Goal: Information Seeking & Learning: Learn about a topic

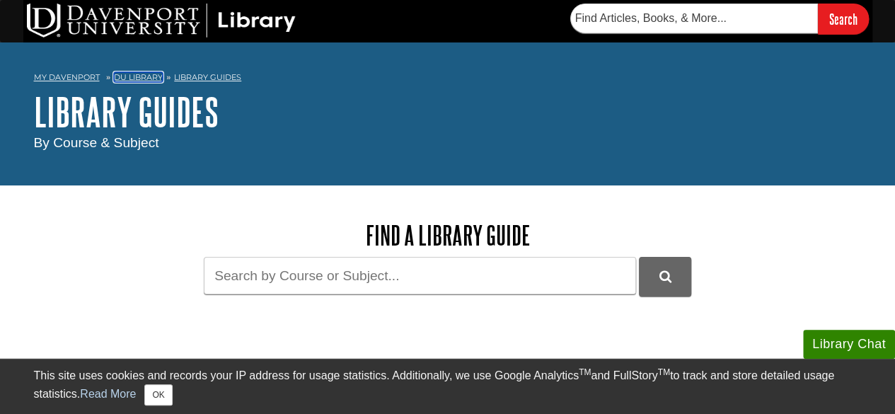
click at [149, 80] on link "DU Library" at bounding box center [138, 77] width 49 height 10
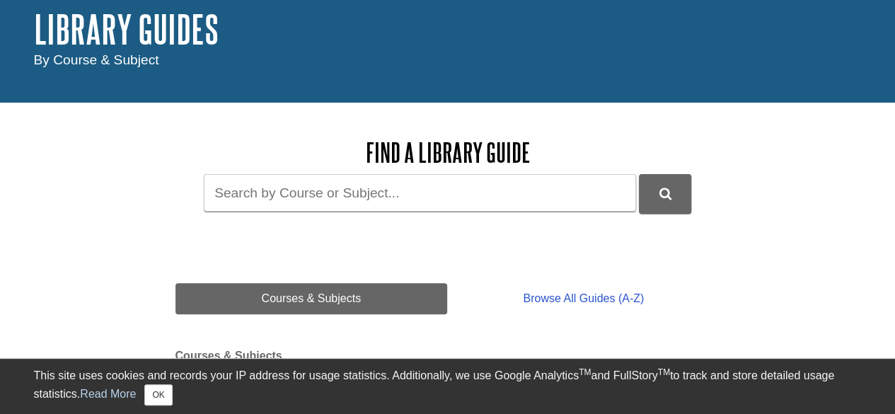
scroll to position [83, 0]
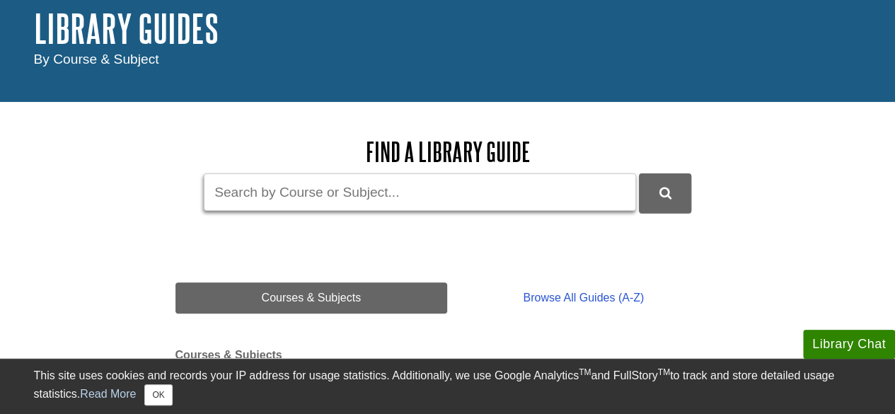
click at [395, 180] on input "Guide Search Terms" at bounding box center [420, 191] width 432 height 37
type input "apa"
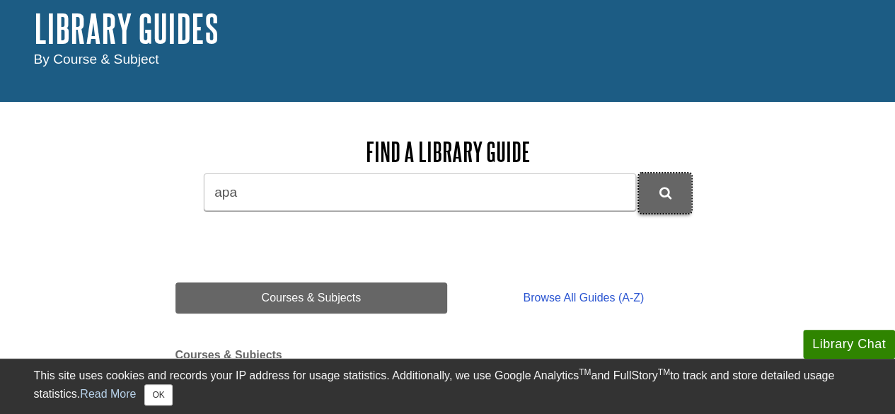
click at [661, 195] on icon "DU Library Guides Search" at bounding box center [665, 193] width 12 height 13
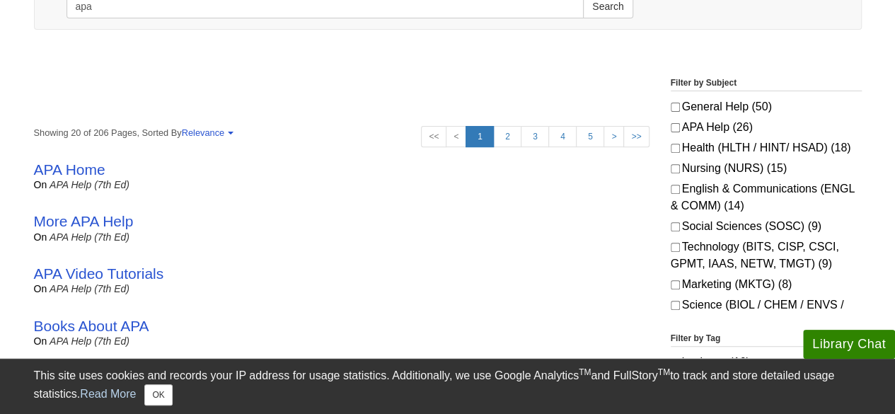
scroll to position [214, 0]
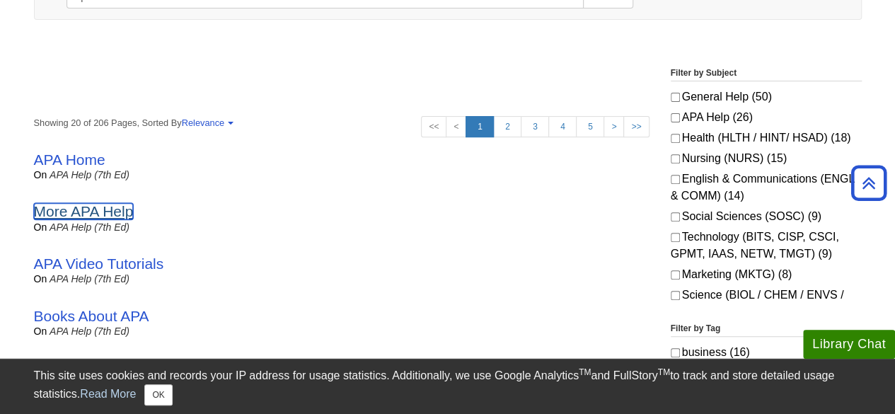
click at [127, 211] on link "More APA Help" at bounding box center [84, 211] width 100 height 16
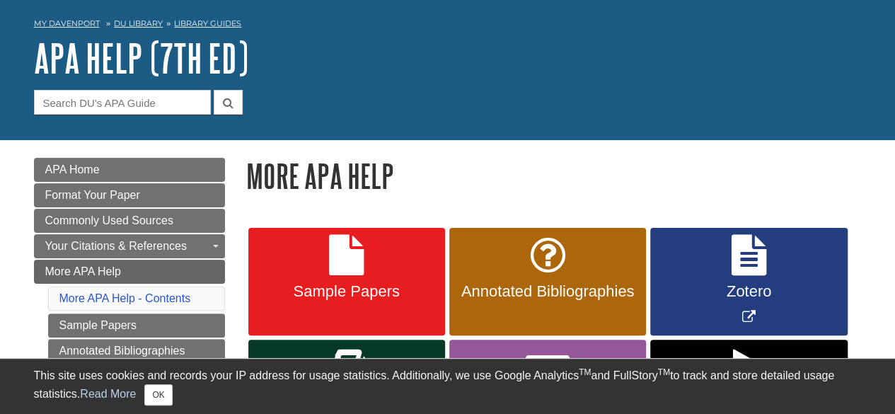
scroll to position [54, 0]
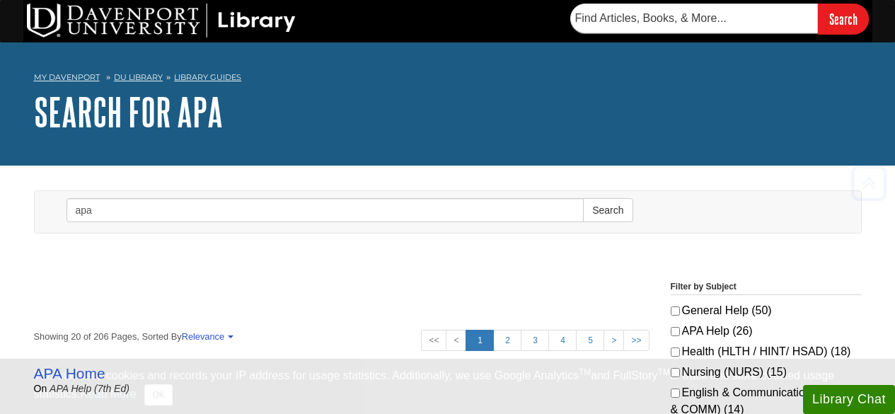
scroll to position [214, 0]
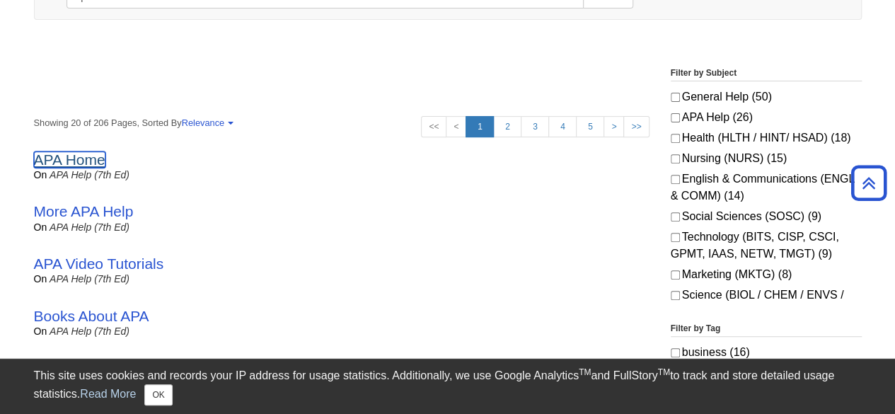
click at [83, 160] on link "APA Home" at bounding box center [69, 159] width 71 height 16
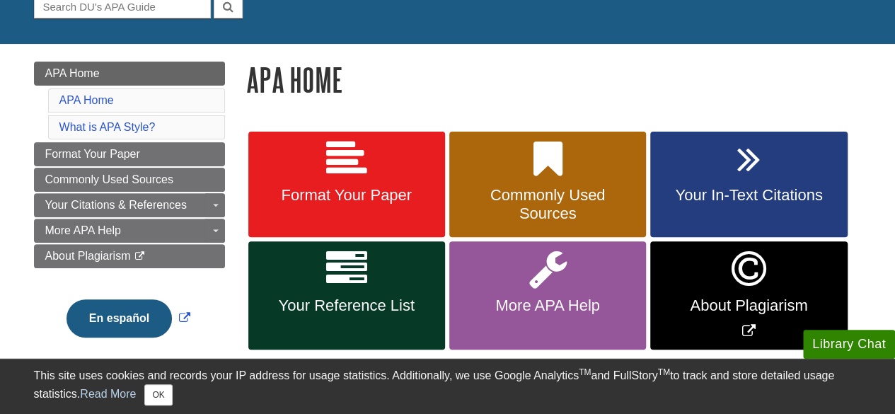
scroll to position [153, 0]
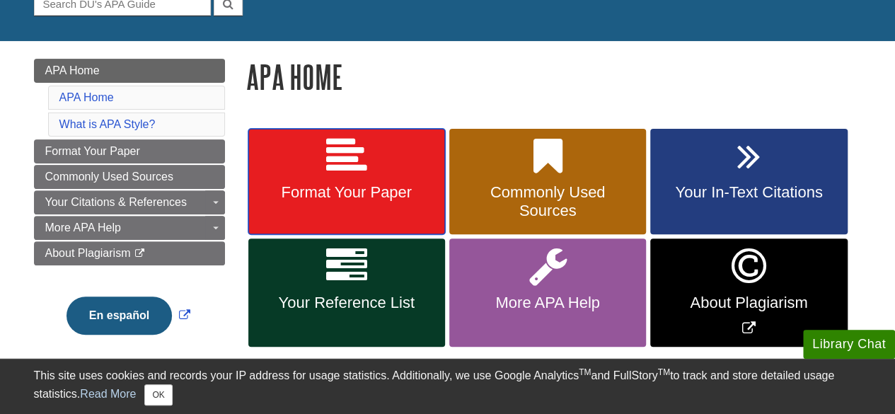
click at [384, 188] on span "Format Your Paper" at bounding box center [346, 192] width 175 height 18
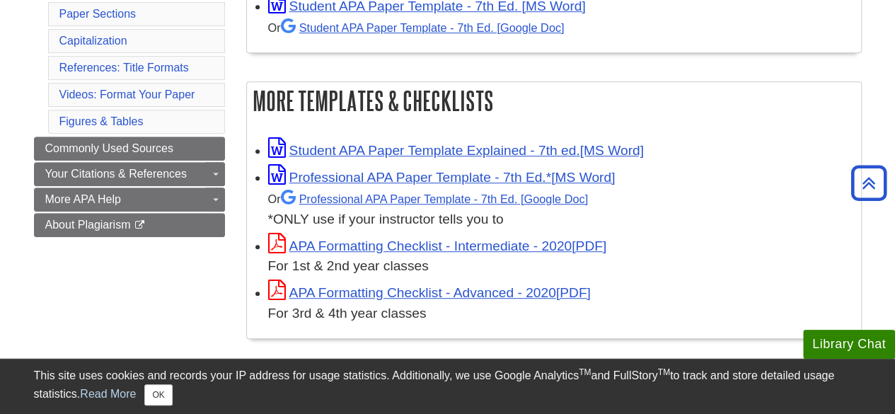
scroll to position [343, 0]
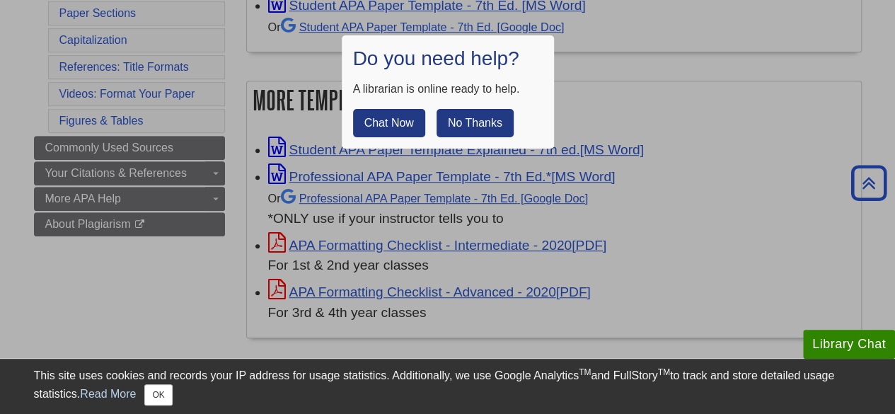
click at [493, 125] on button "No Thanks" at bounding box center [475, 123] width 77 height 28
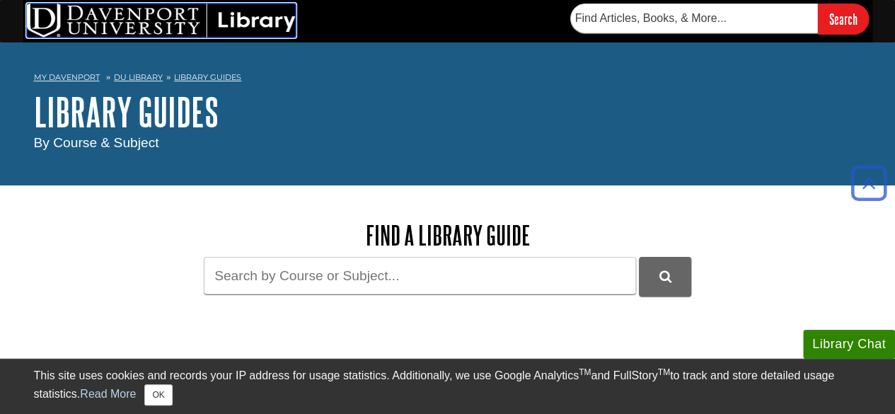
click at [260, 12] on img at bounding box center [161, 21] width 269 height 34
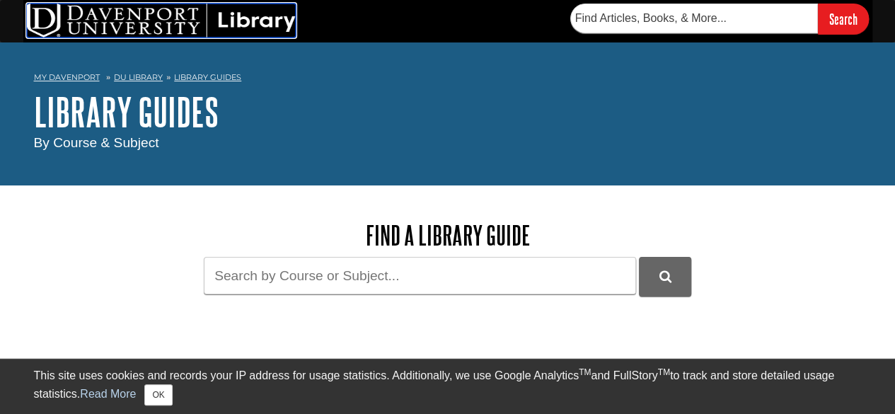
click at [258, 21] on img at bounding box center [161, 21] width 269 height 34
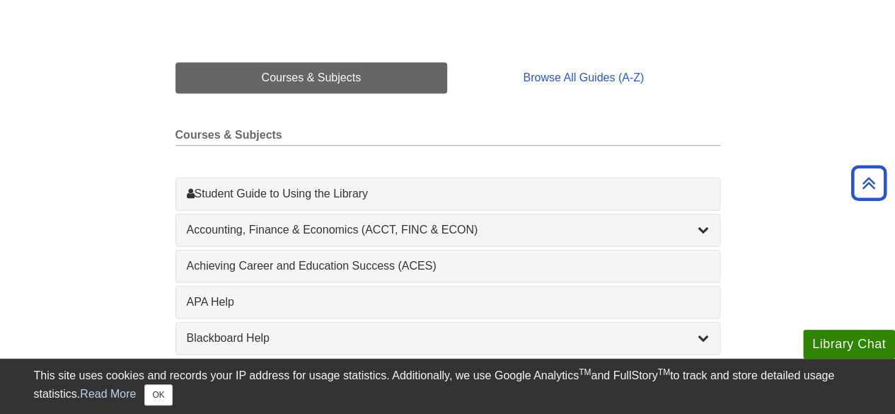
scroll to position [306, 0]
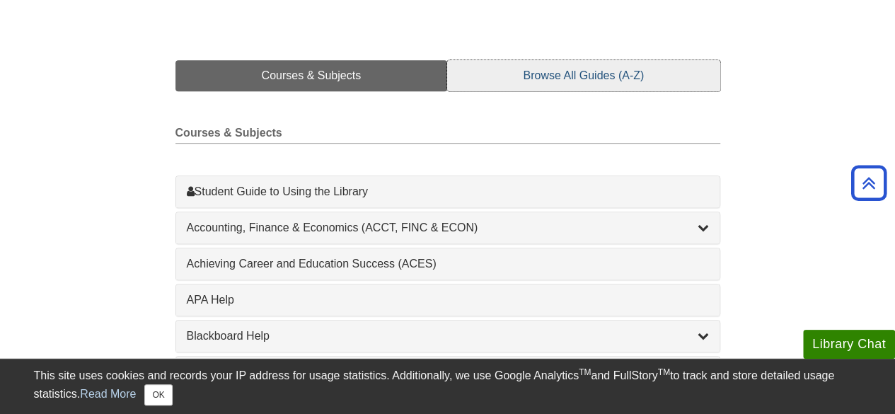
click at [591, 72] on link "Browse All Guides (A-Z)" at bounding box center [583, 75] width 272 height 31
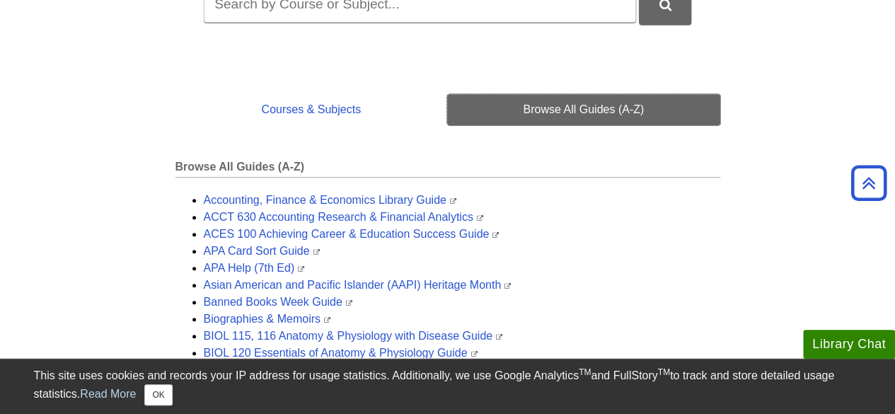
scroll to position [0, 0]
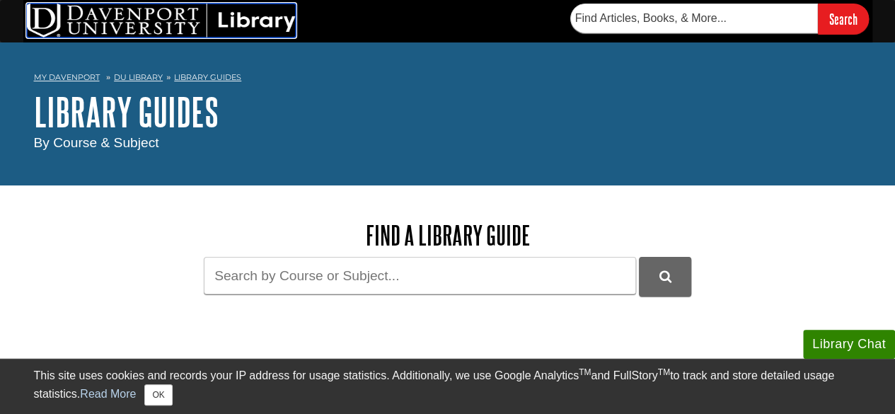
click at [249, 29] on img at bounding box center [161, 21] width 269 height 34
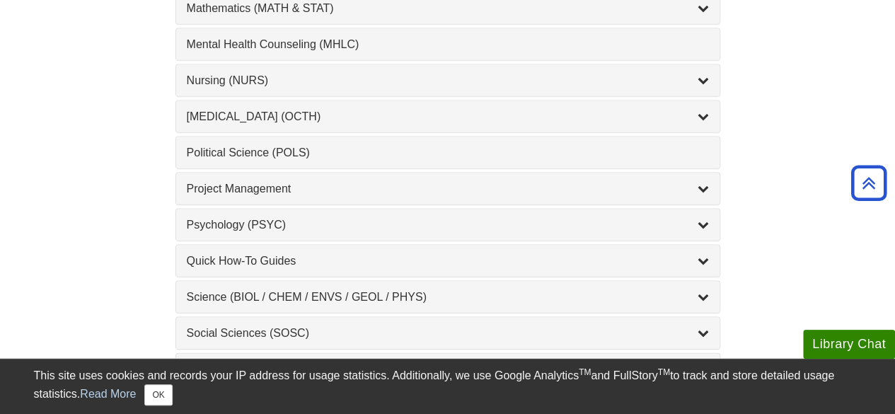
scroll to position [1351, 0]
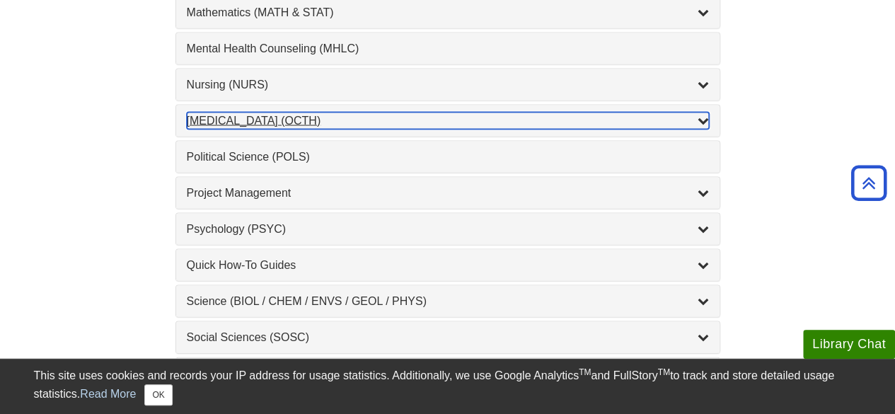
click at [701, 115] on icon "List of Subjects" at bounding box center [703, 120] width 11 height 11
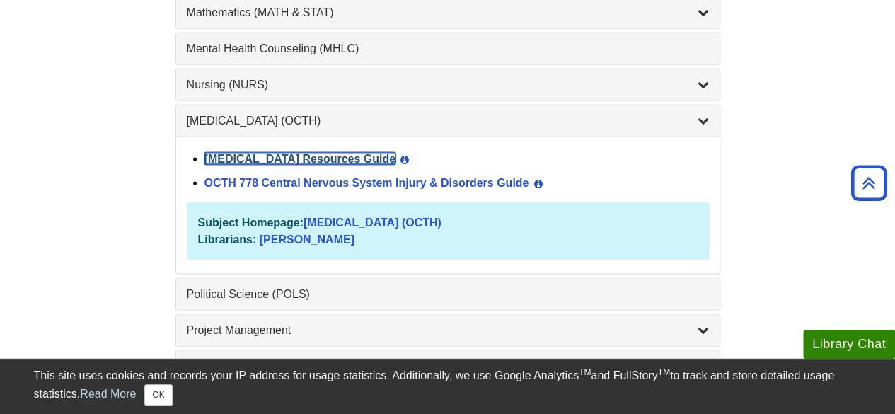
click at [379, 153] on link "Occupational Therapy Resources Guide" at bounding box center [300, 159] width 192 height 12
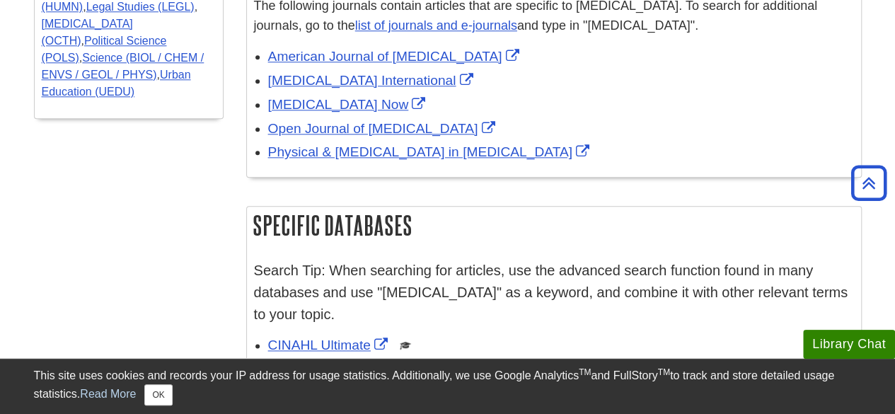
scroll to position [780, 0]
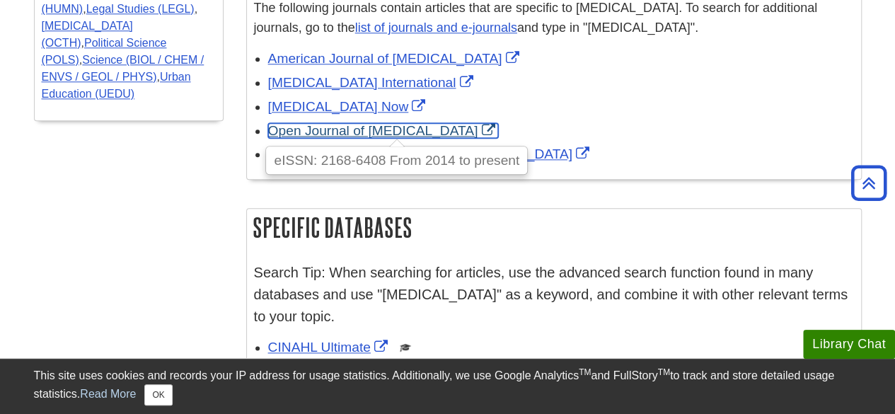
click at [463, 123] on link "Open Journal of Occupational Therapy" at bounding box center [383, 130] width 231 height 15
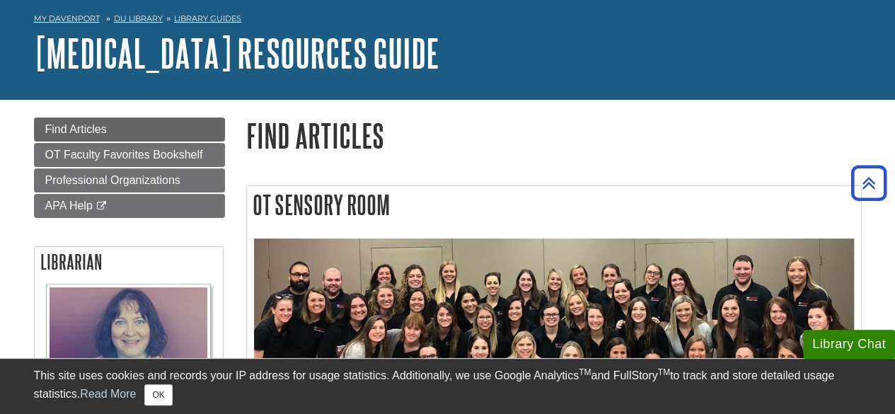
scroll to position [0, 0]
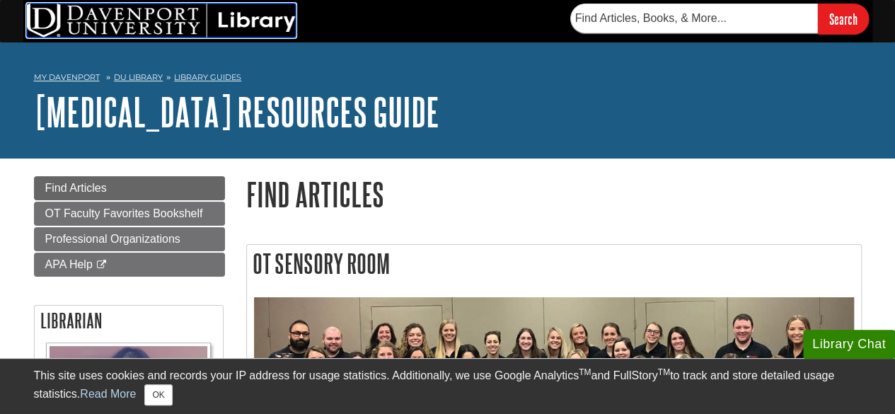
click at [246, 10] on img at bounding box center [161, 21] width 269 height 34
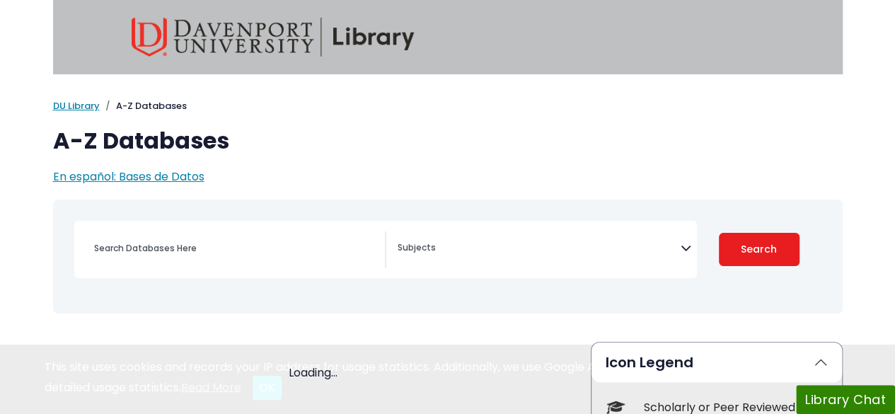
select select "Database Subject Filter"
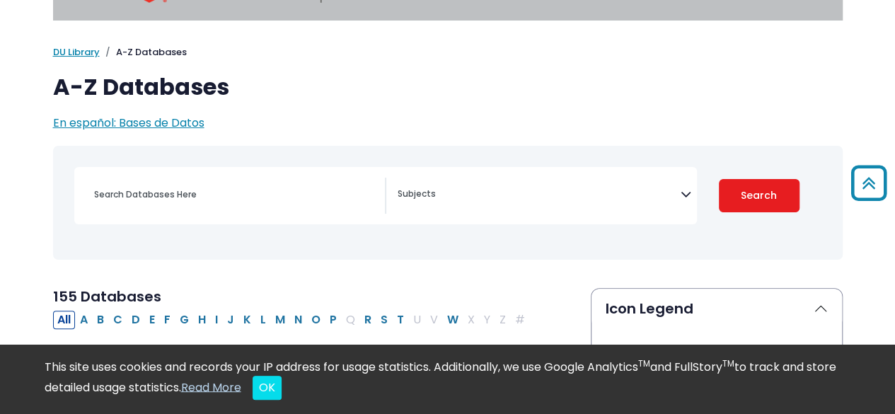
scroll to position [33, 0]
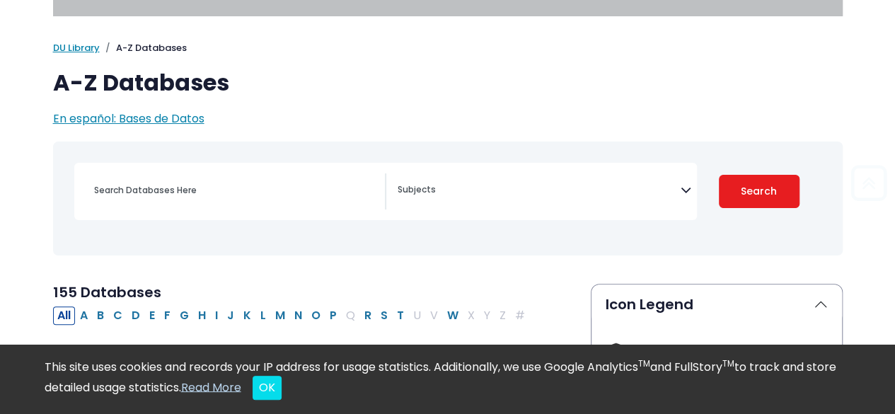
scroll to position [59, 0]
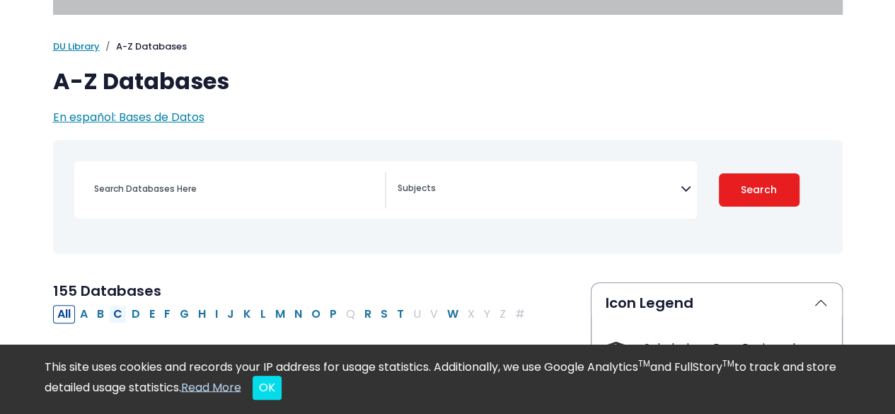
click at [120, 311] on button "C" at bounding box center [118, 314] width 18 height 18
select select "Database Subject Filter"
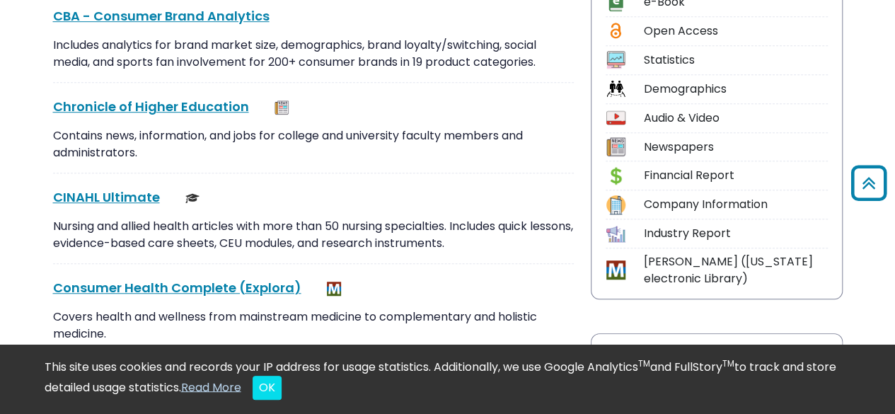
scroll to position [552, 0]
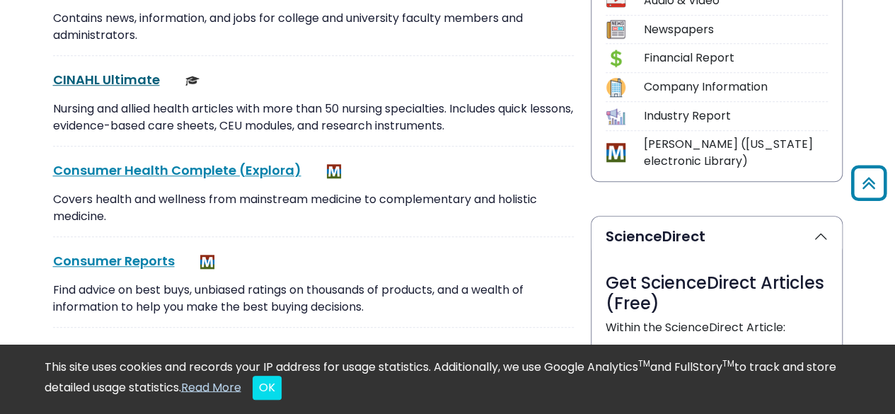
click at [139, 79] on link "CINAHL Ultimate This link opens in a new window" at bounding box center [106, 80] width 107 height 18
